Goal: Task Accomplishment & Management: Manage account settings

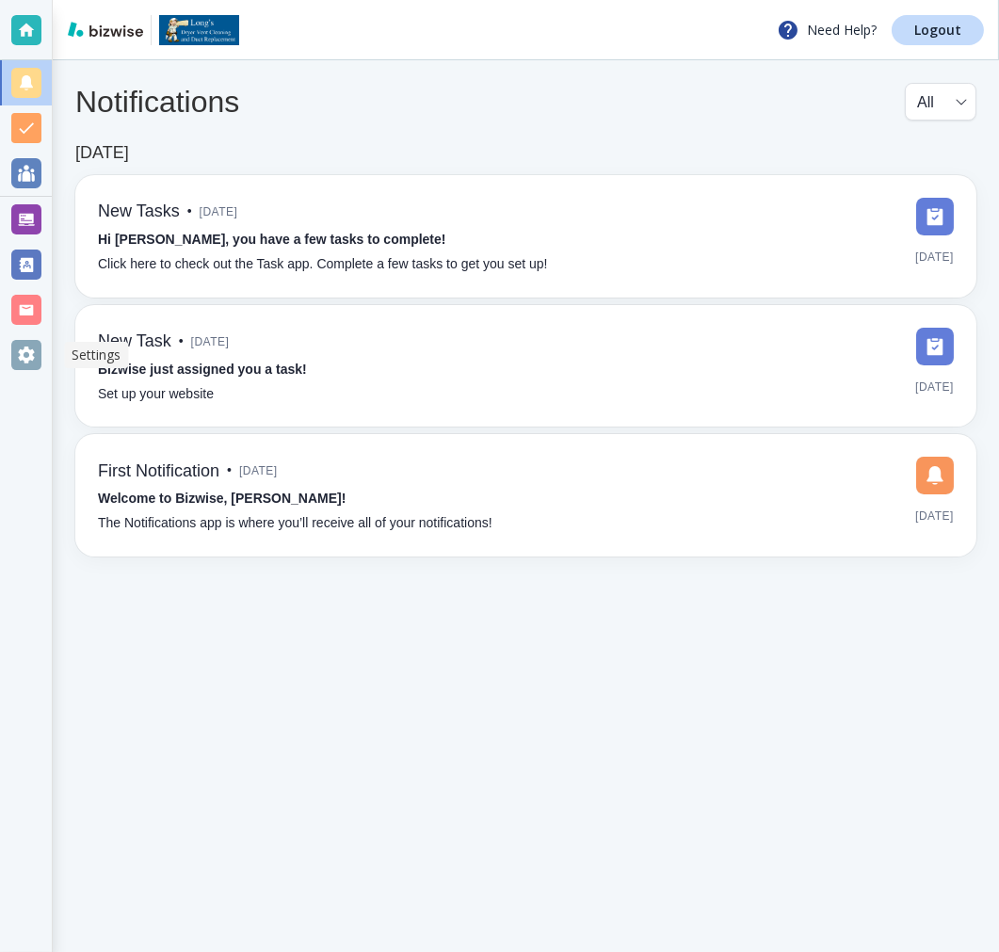
click at [34, 355] on div at bounding box center [26, 355] width 30 height 30
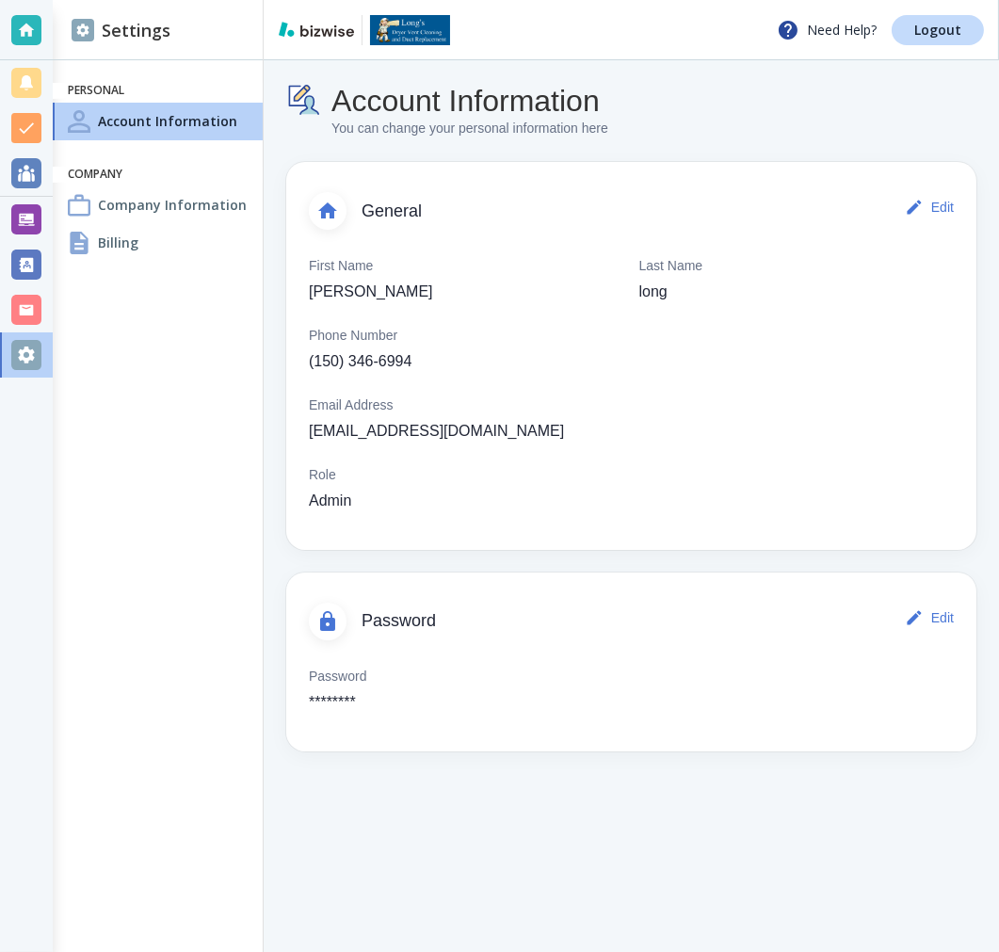
click at [158, 247] on div "Billing" at bounding box center [158, 243] width 210 height 38
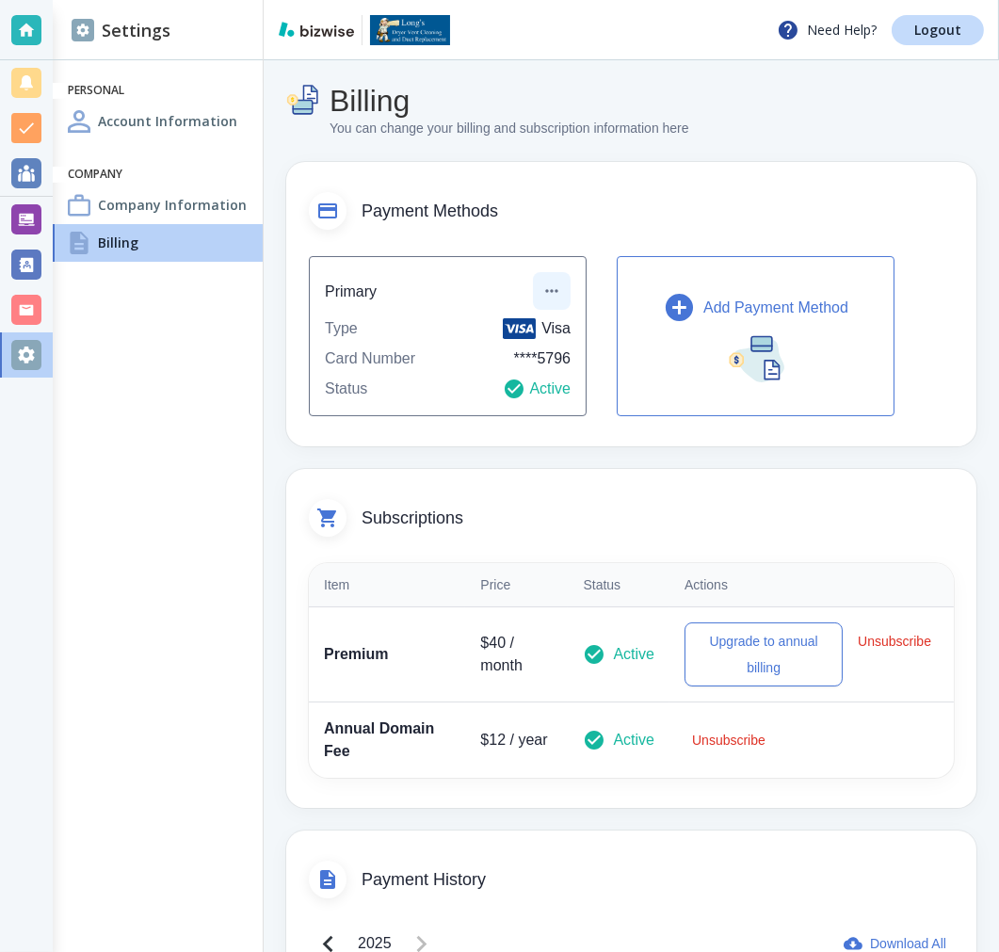
click at [559, 286] on icon "button" at bounding box center [551, 291] width 19 height 19
click at [625, 336] on li "Edit payment method" at bounding box center [620, 333] width 157 height 30
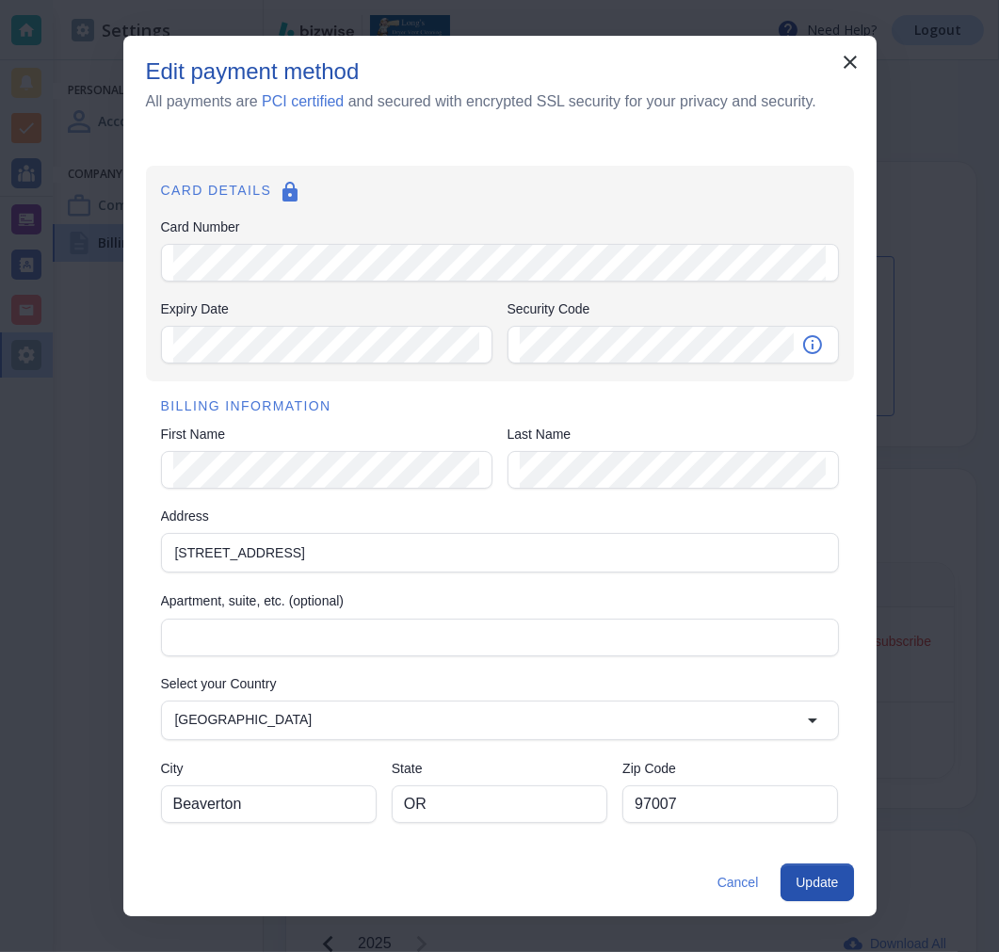
click at [690, 358] on div "Security Code Security Code" at bounding box center [673, 332] width 331 height 67
click at [810, 347] on icon "Security code is the 3-4 digit number on the back of your card" at bounding box center [812, 344] width 23 height 23
click at [604, 89] on div "Edit payment method All payments are PCI certified and secured with encrypted S…" at bounding box center [499, 96] width 753 height 77
click at [722, 870] on button "Cancel" at bounding box center [738, 883] width 57 height 38
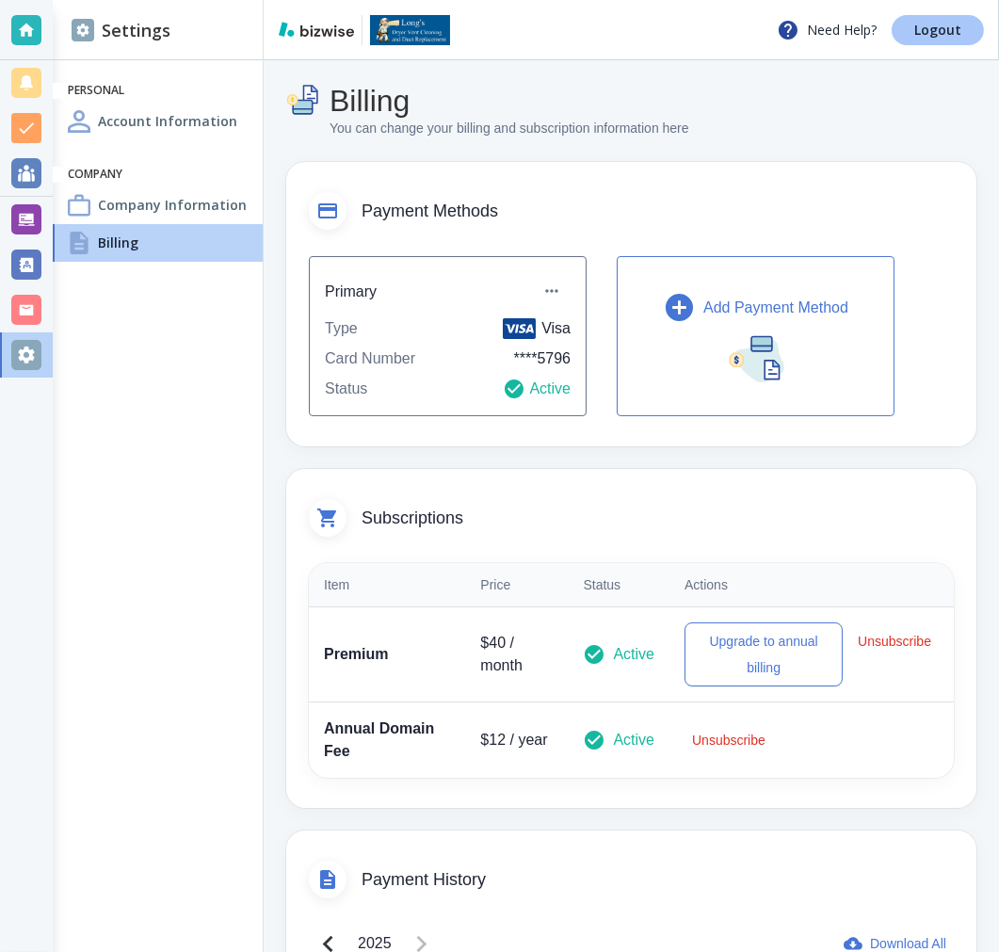
click at [918, 36] on p "Logout" at bounding box center [937, 30] width 47 height 13
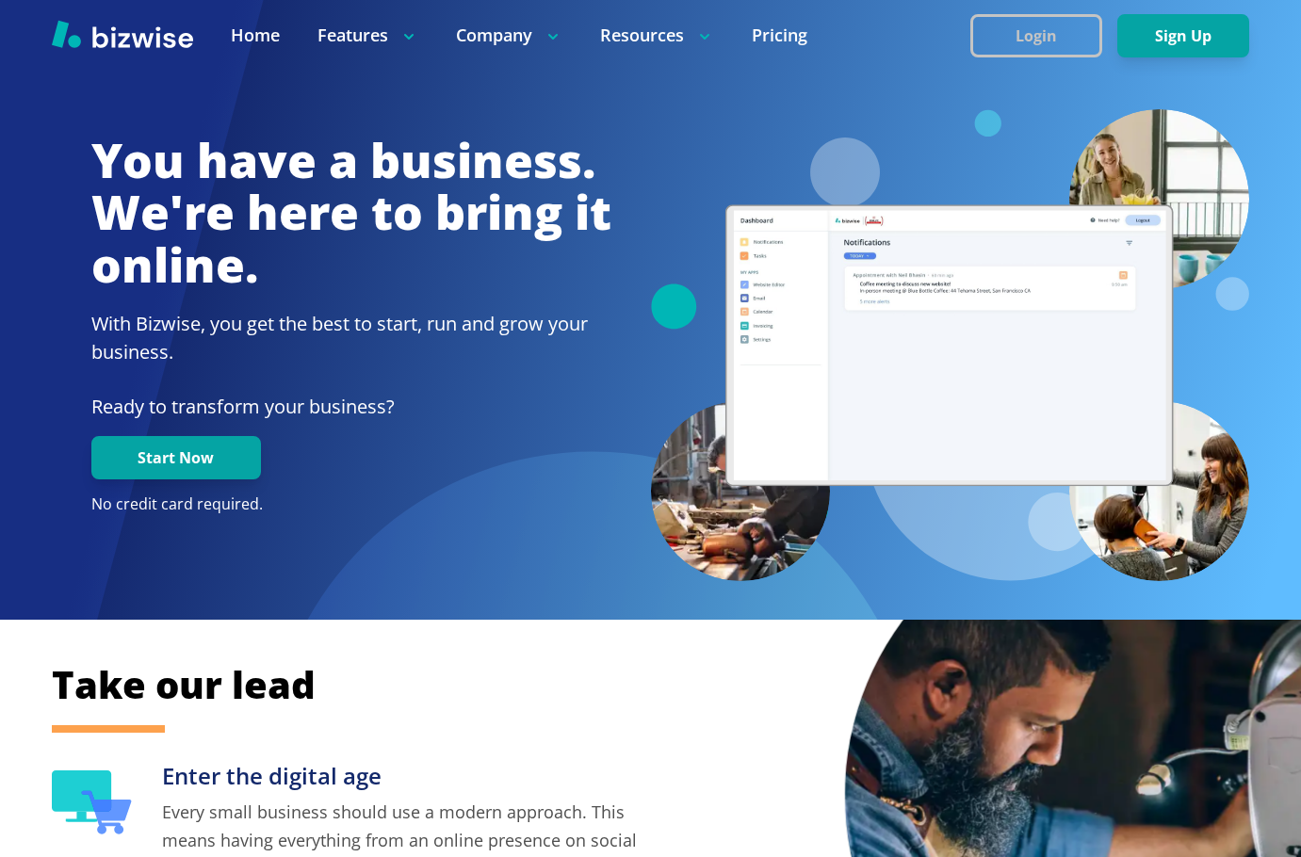
click at [884, 40] on button "Login" at bounding box center [1036, 35] width 132 height 43
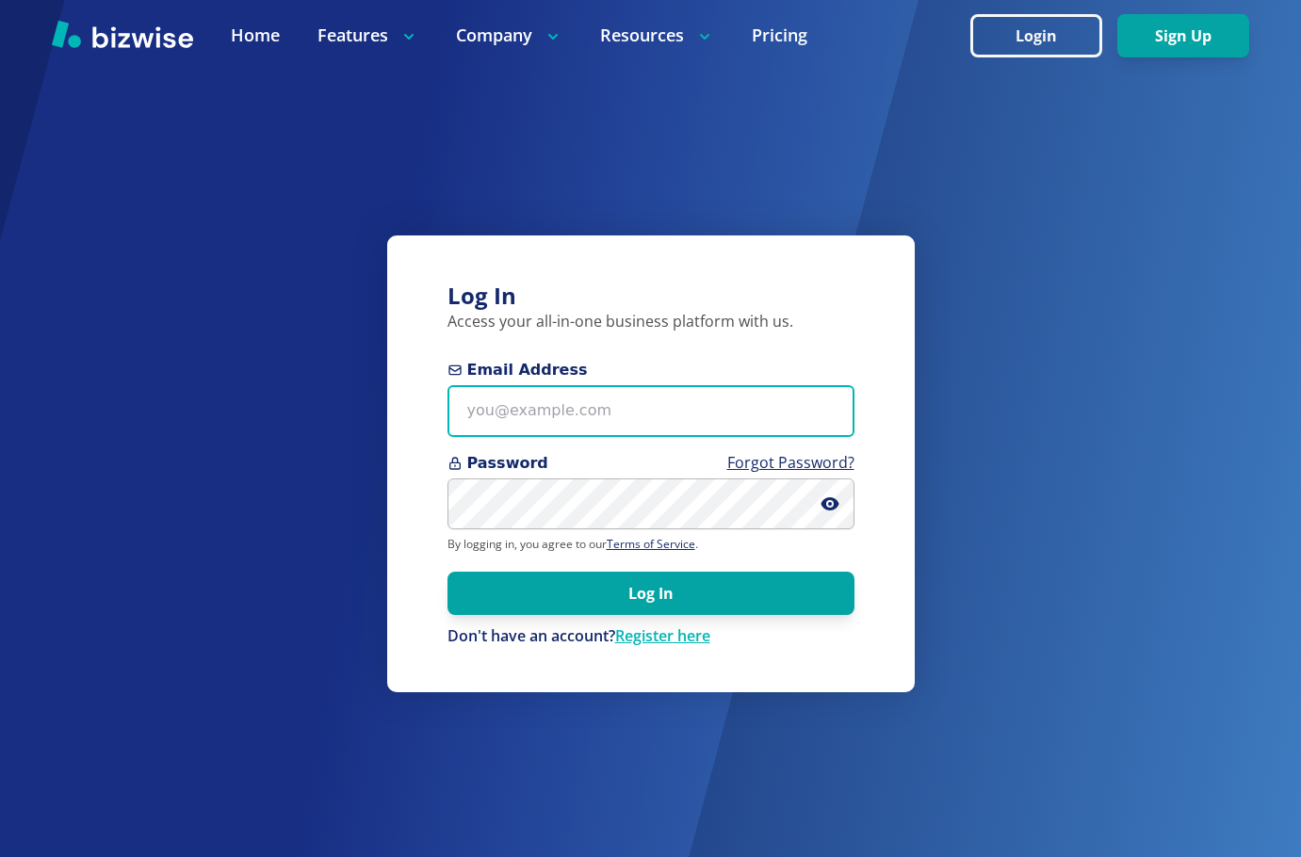
click at [653, 412] on input "Email Address" at bounding box center [650, 411] width 407 height 52
click at [566, 402] on input "Email Address" at bounding box center [650, 411] width 407 height 52
paste input "josealopez_phd@hotmail.com"
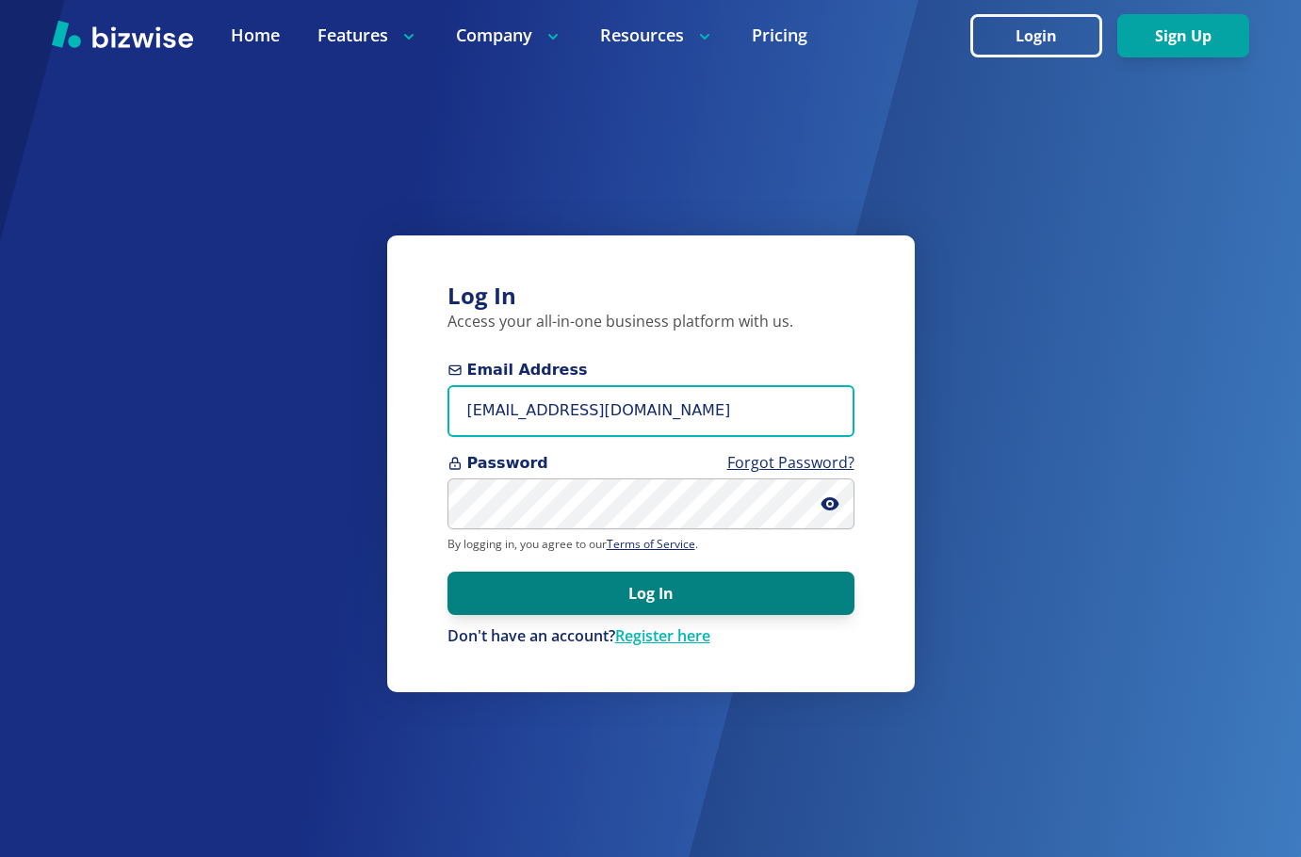
type input "josealopez_phd@hotmail.com"
click at [788, 592] on button "Log In" at bounding box center [650, 593] width 407 height 43
